Goal: Communication & Community: Answer question/provide support

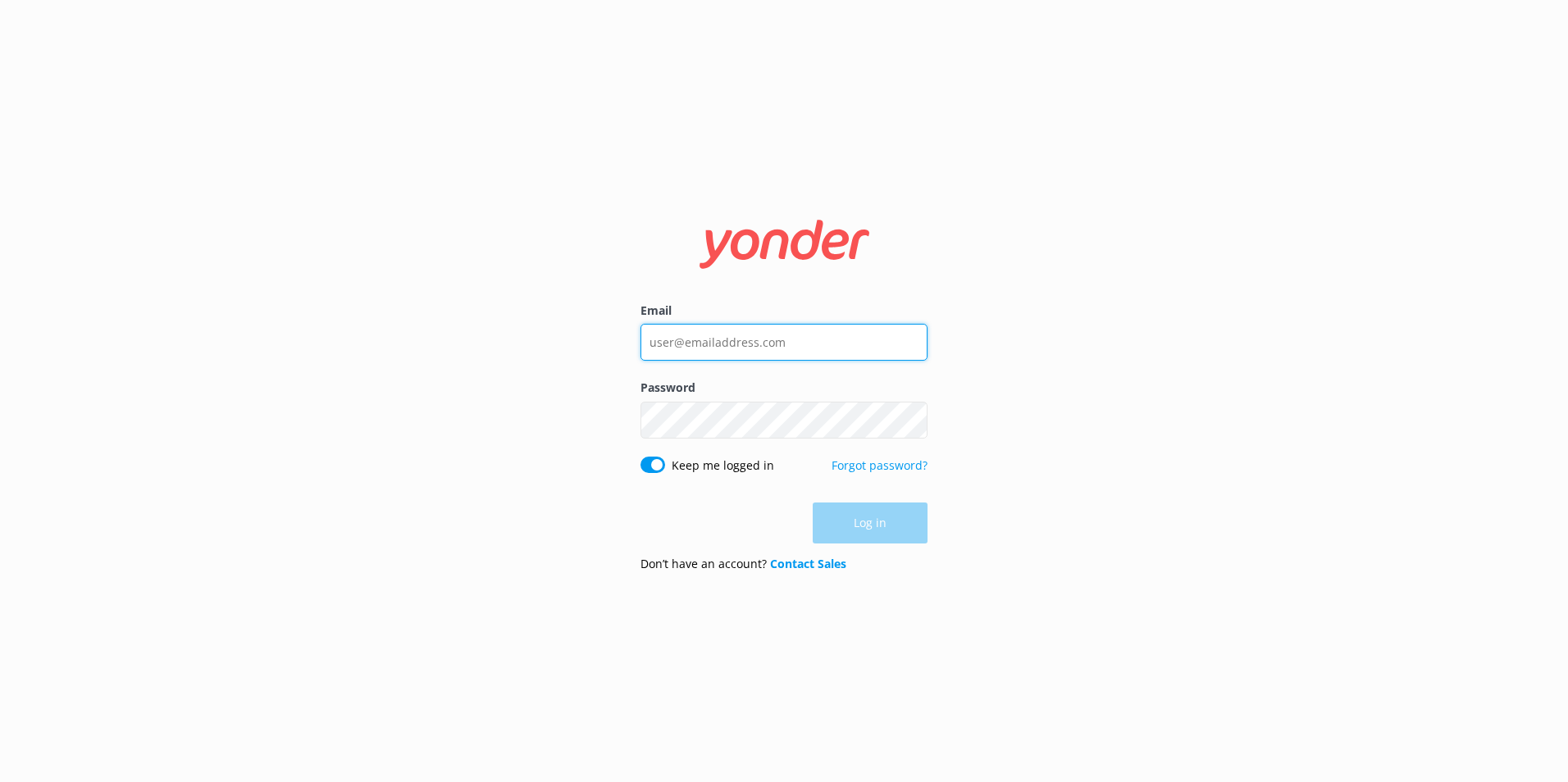
type input "[EMAIL_ADDRESS][DOMAIN_NAME]"
click at [901, 519] on div "Log in" at bounding box center [784, 523] width 287 height 41
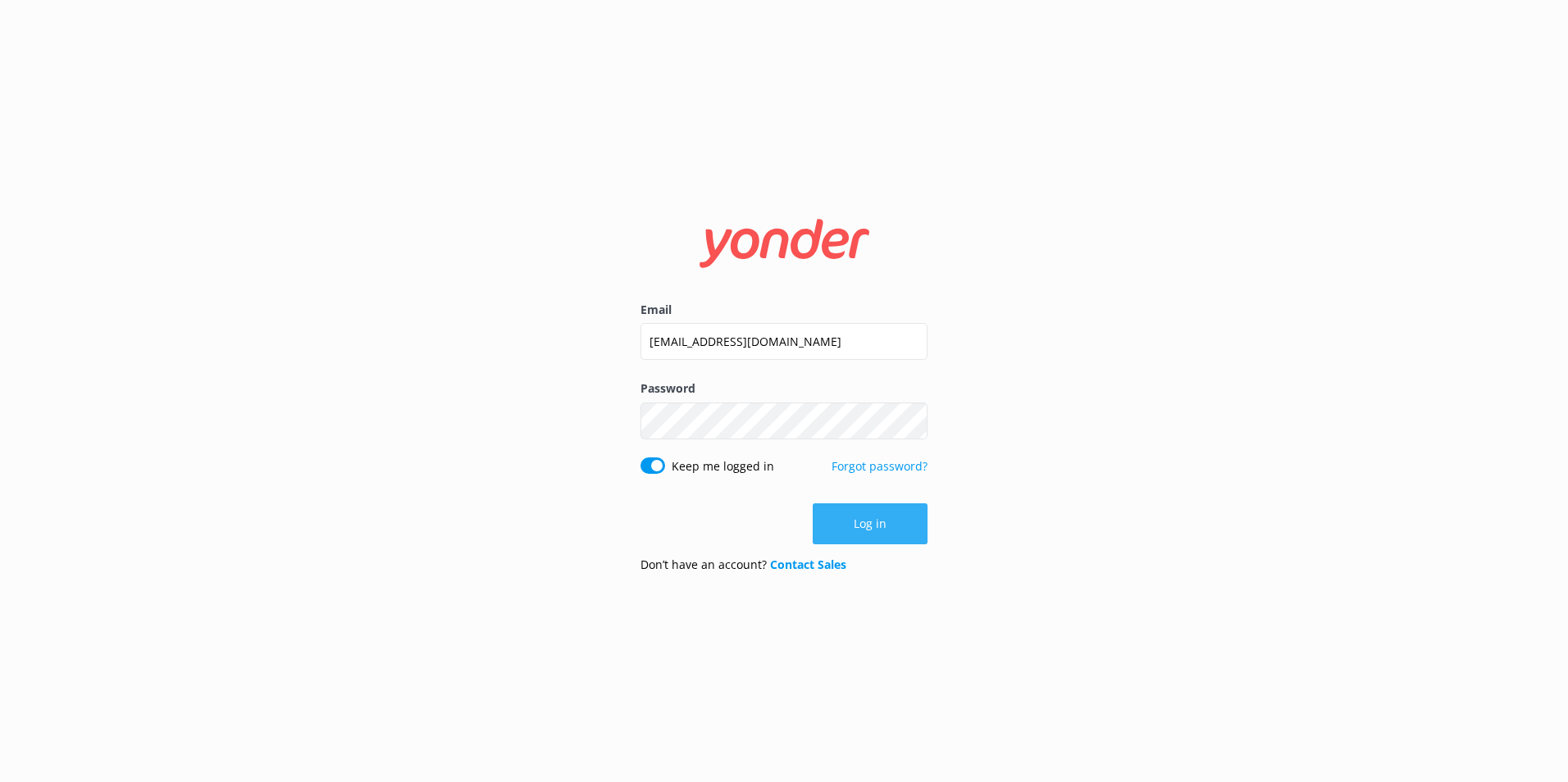
click at [855, 519] on button "Log in" at bounding box center [870, 524] width 115 height 41
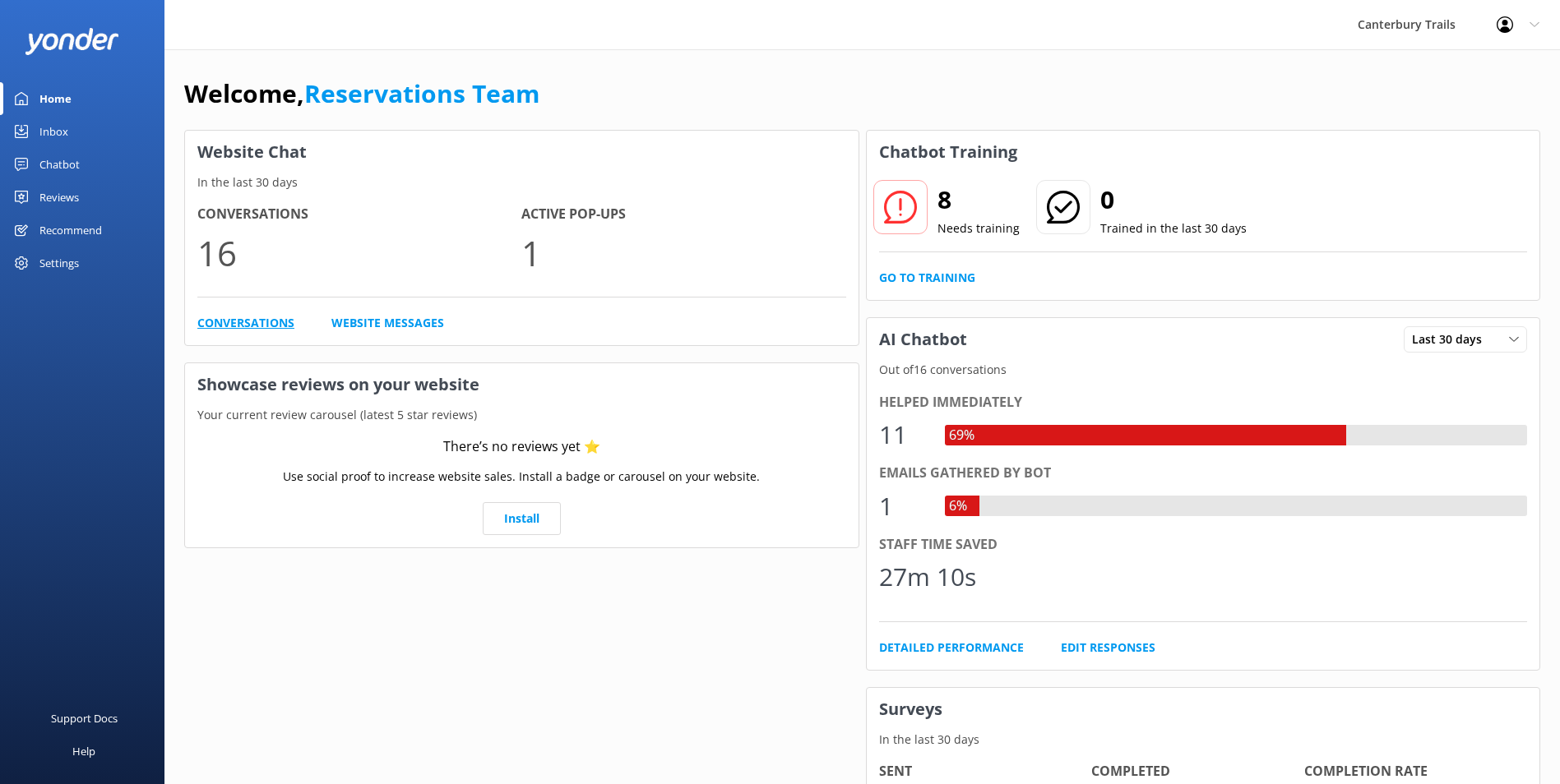
click at [235, 317] on link "Conversations" at bounding box center [246, 322] width 97 height 18
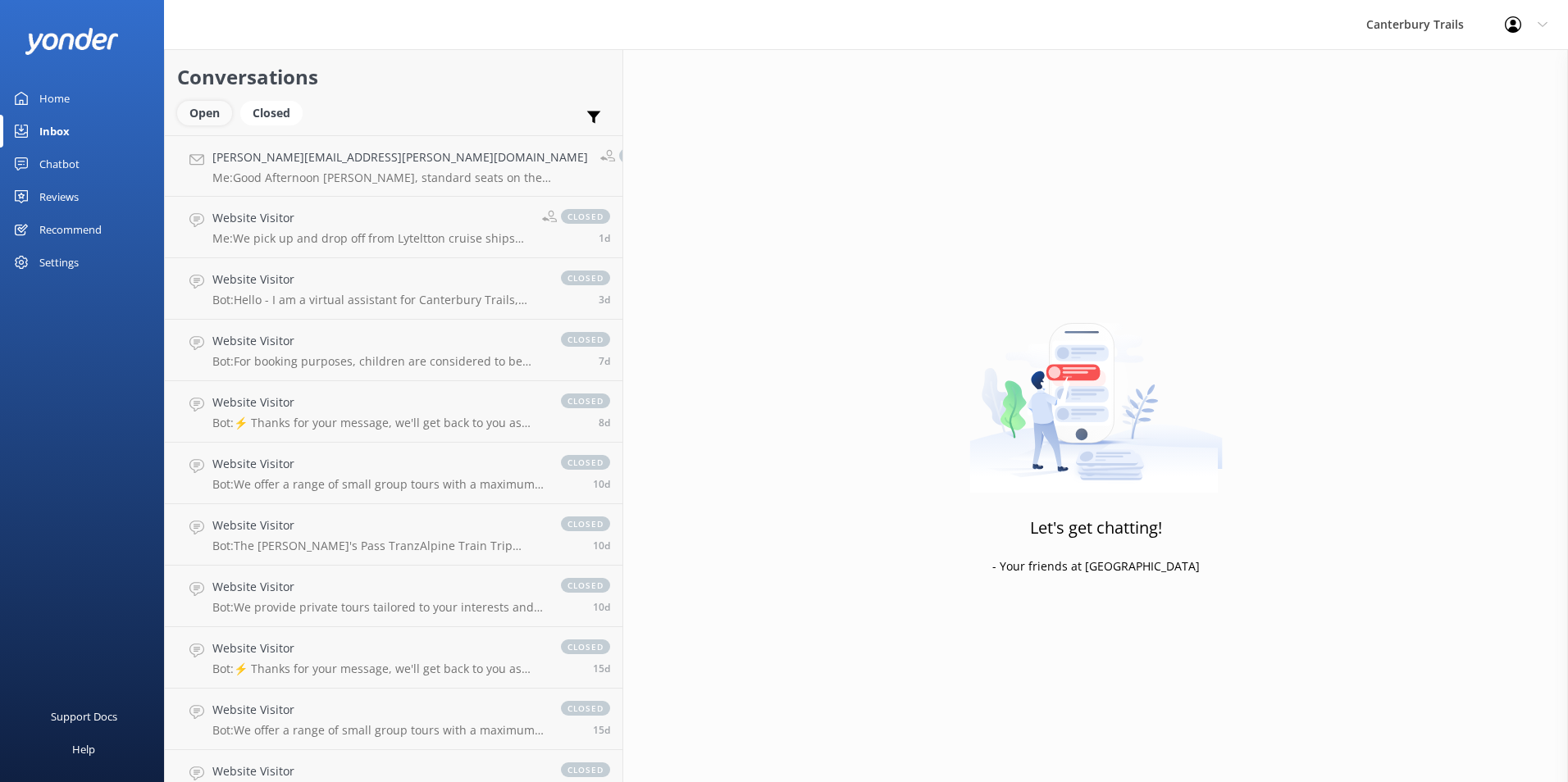
click at [207, 111] on div "Open" at bounding box center [205, 113] width 55 height 25
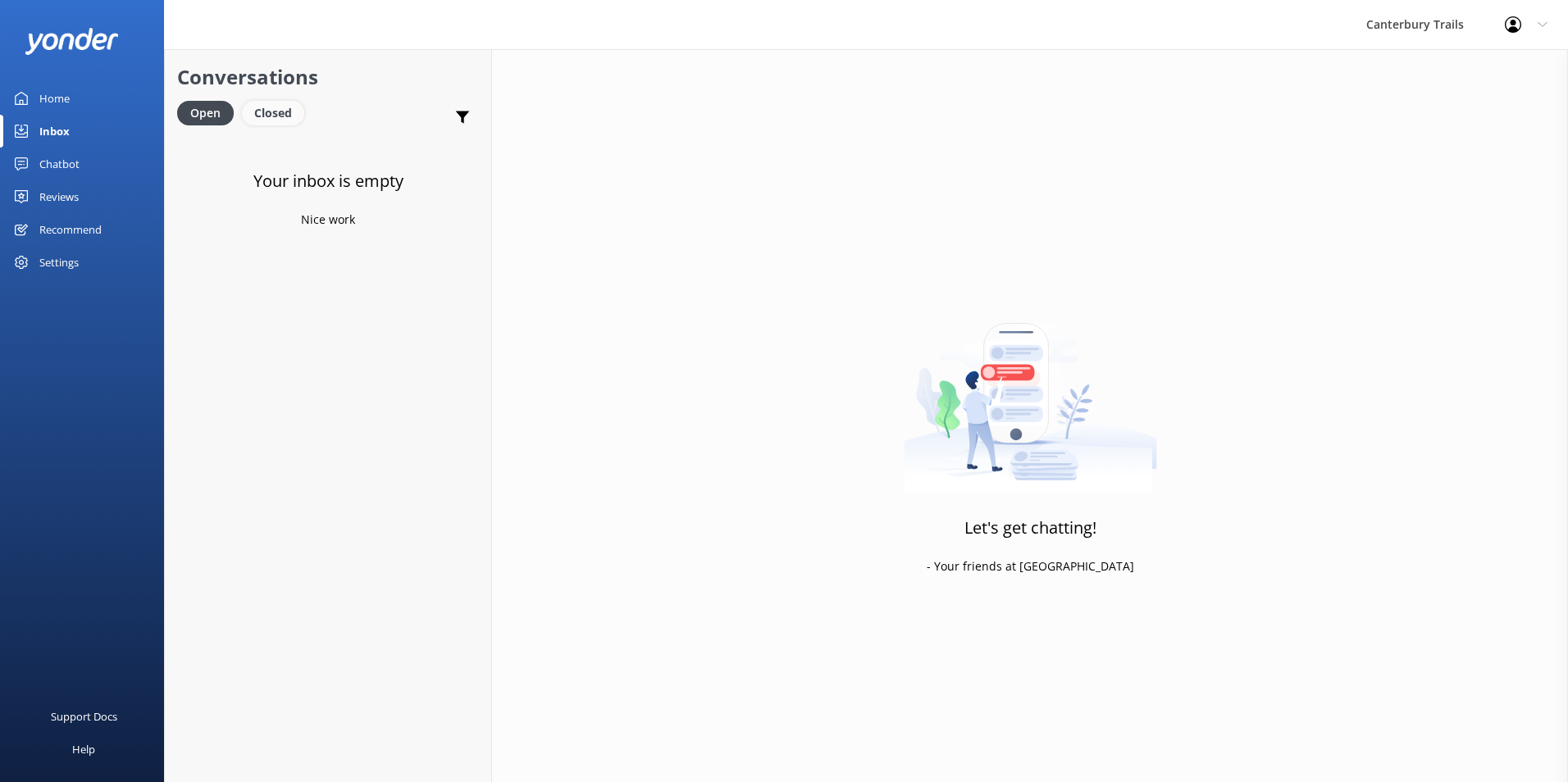
click at [265, 104] on div "Closed" at bounding box center [273, 113] width 63 height 25
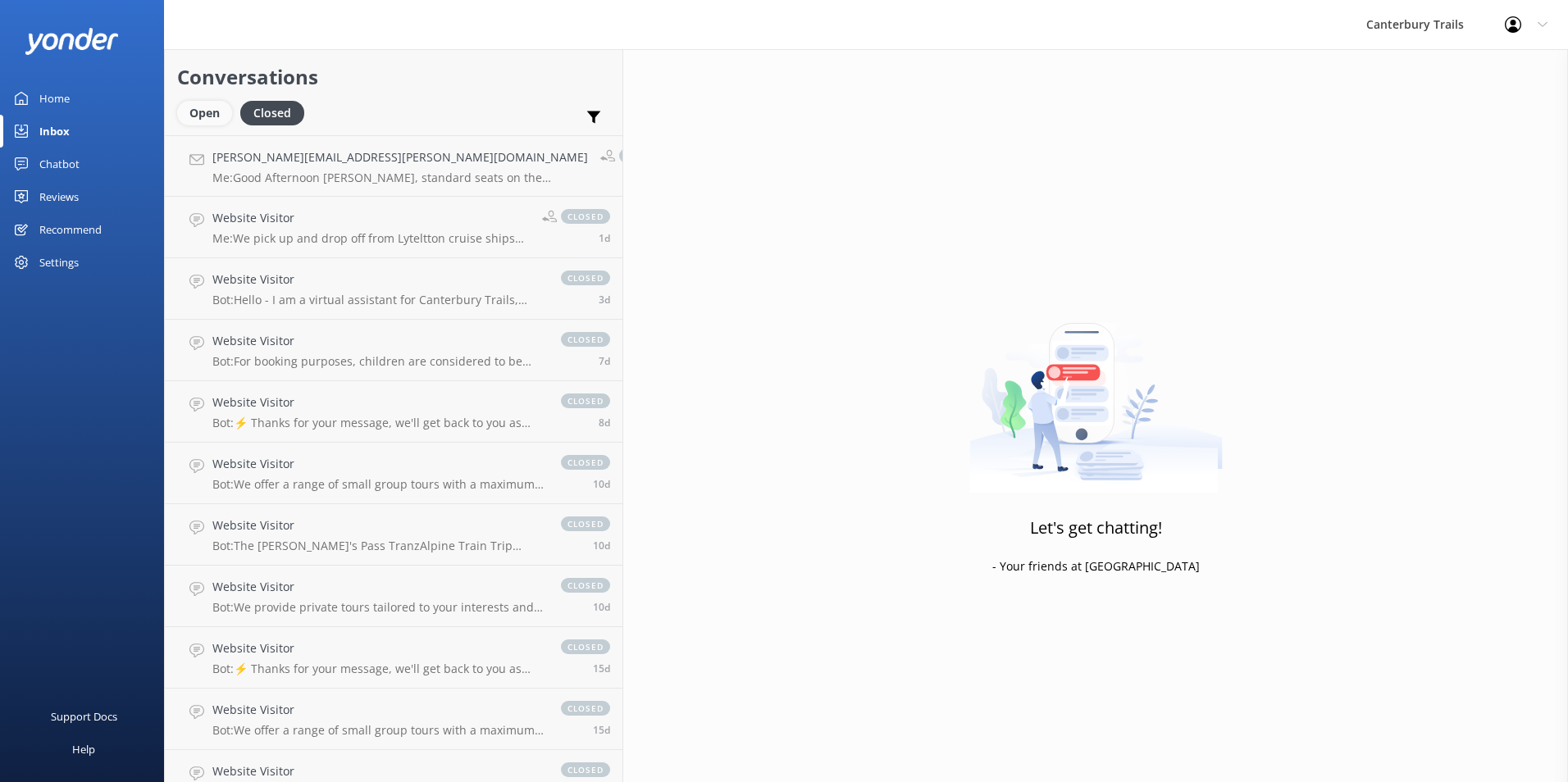
click at [201, 121] on div "Open" at bounding box center [205, 113] width 55 height 25
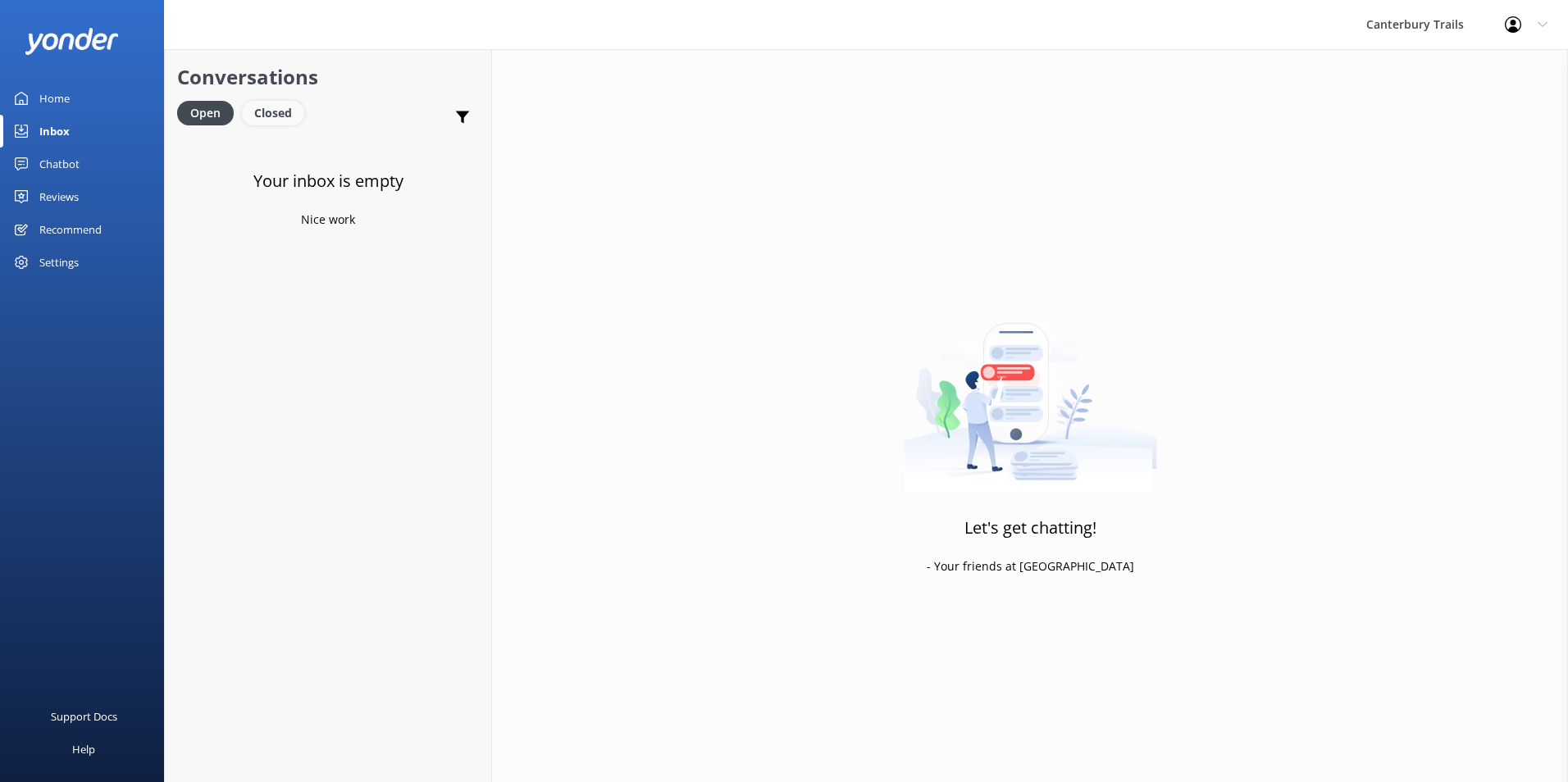
click at [261, 101] on div "Closed" at bounding box center [273, 113] width 63 height 25
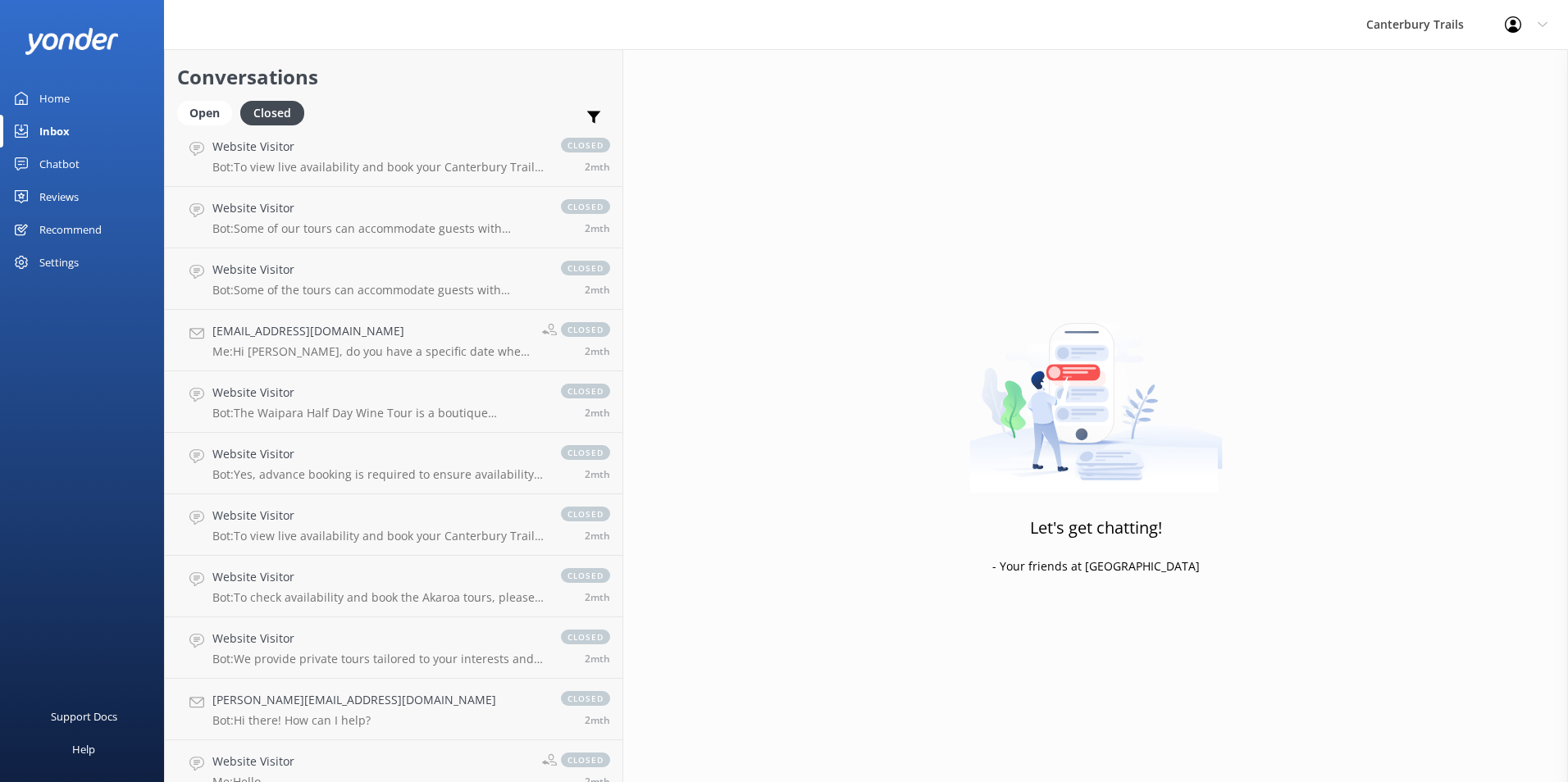
scroll to position [1936, 0]
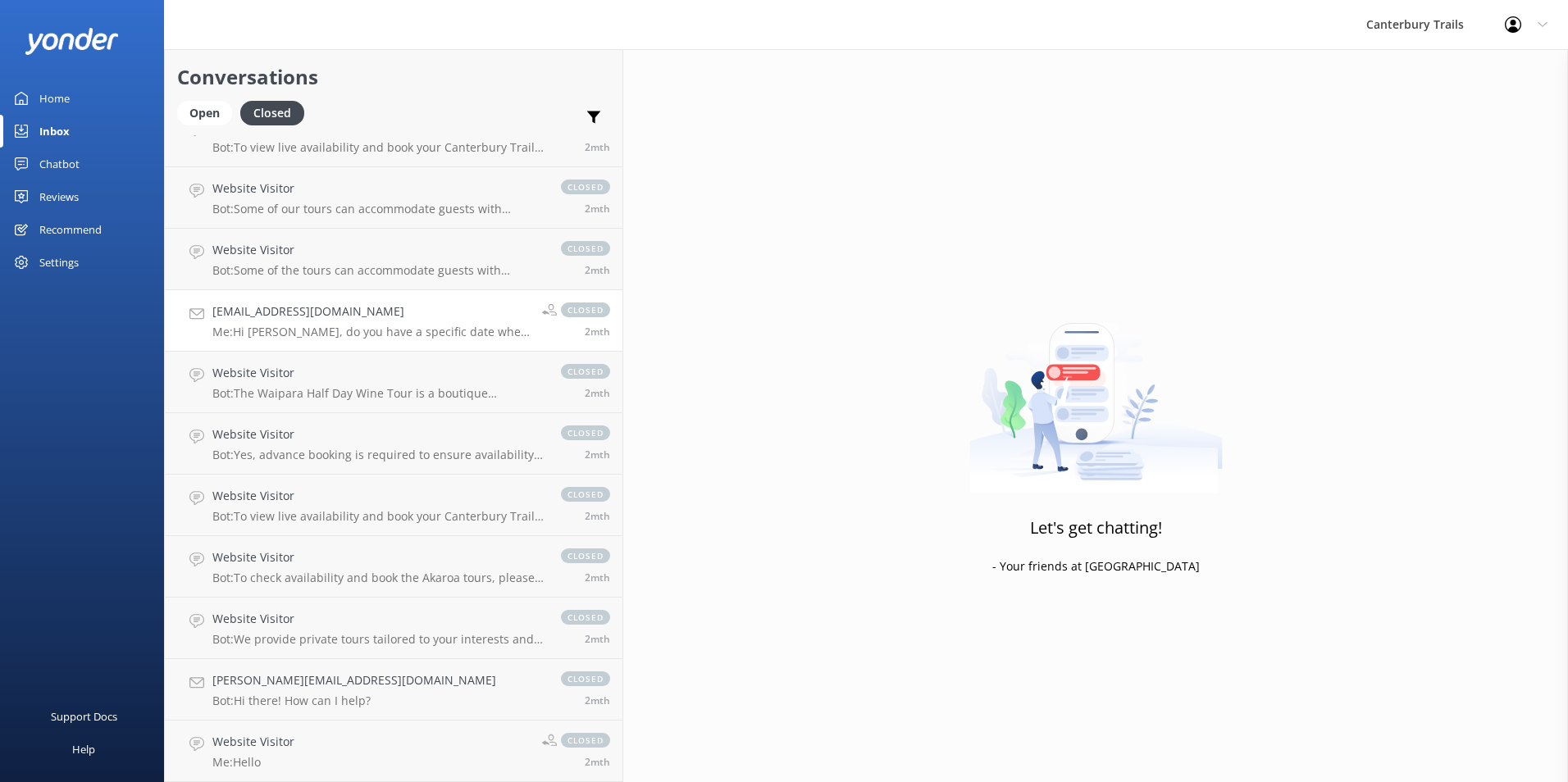
click at [357, 324] on div "[EMAIL_ADDRESS][DOMAIN_NAME] Me: Hi [PERSON_NAME], do you have a specific date …" at bounding box center [371, 321] width 317 height 36
